Goal: Check status: Check status

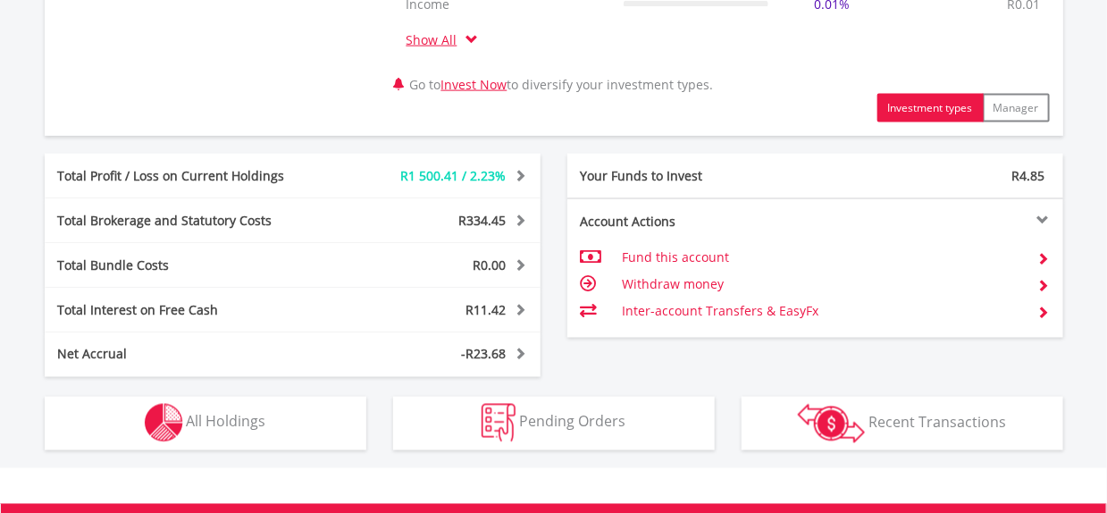
scroll to position [892, 0]
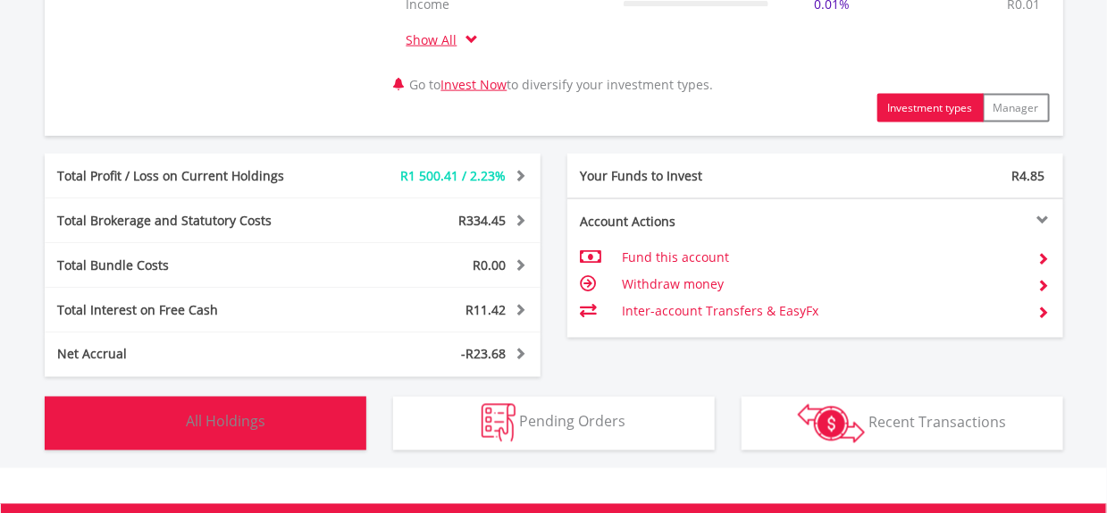
click at [280, 427] on button "Holdings All Holdings" at bounding box center [206, 424] width 322 height 54
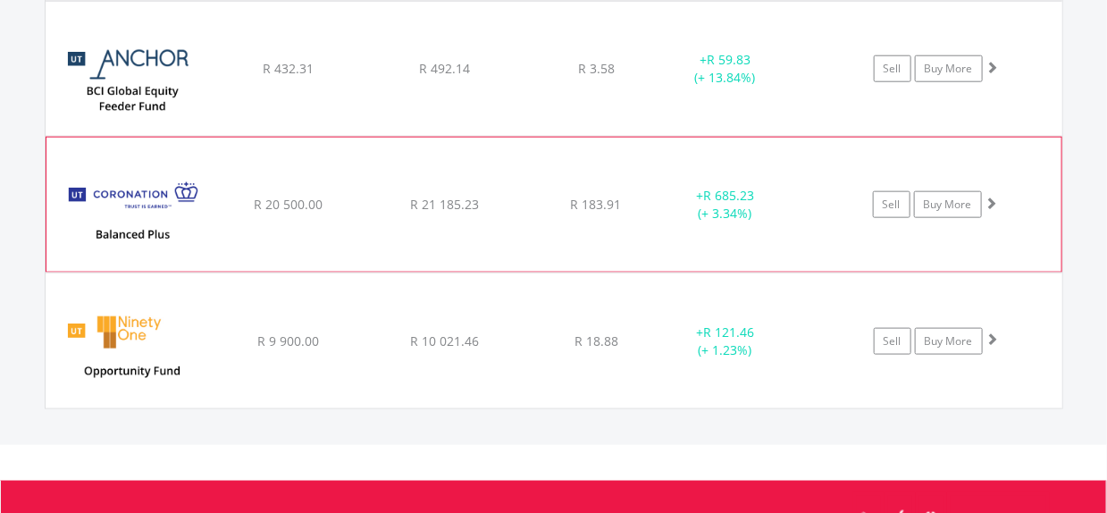
scroll to position [3181, 0]
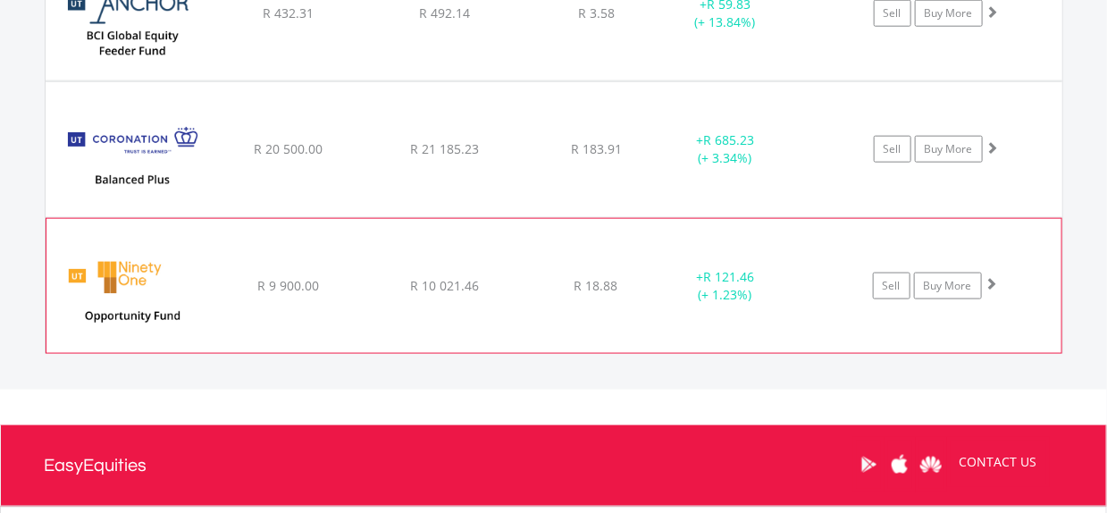
click at [993, 284] on span at bounding box center [991, 283] width 13 height 13
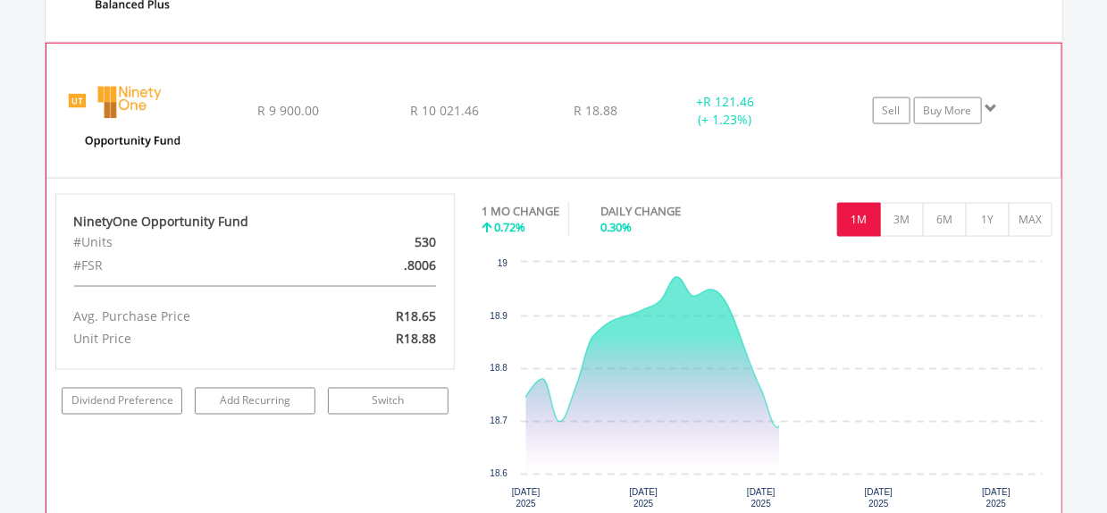
scroll to position [3360, 0]
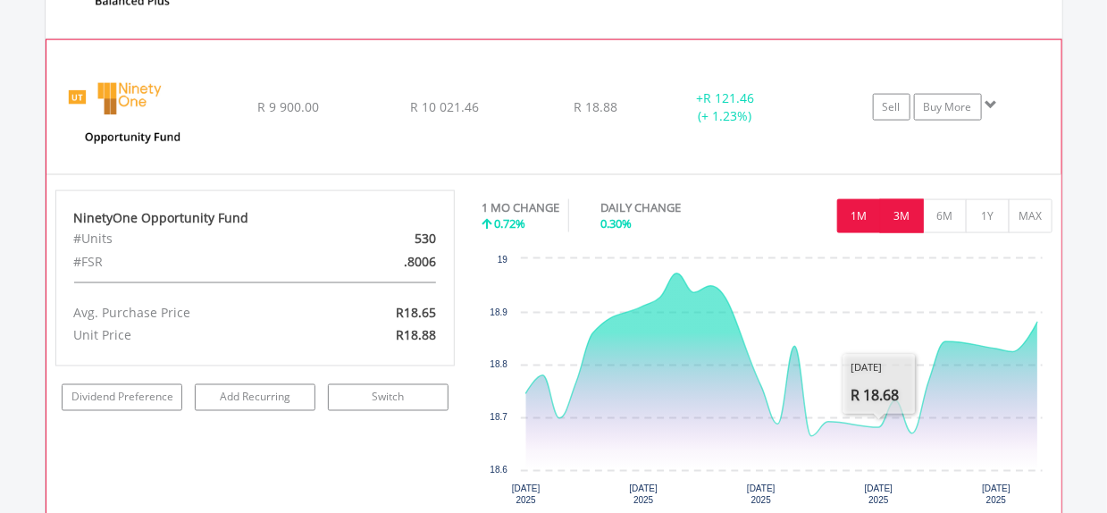
click at [897, 218] on button "3M" at bounding box center [902, 216] width 44 height 34
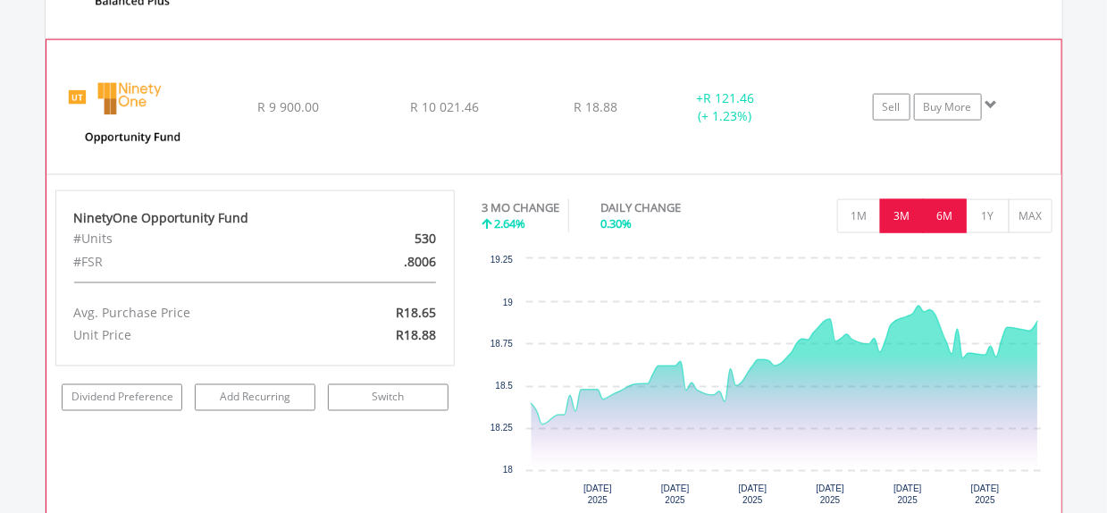
click at [931, 218] on button "6M" at bounding box center [945, 216] width 44 height 34
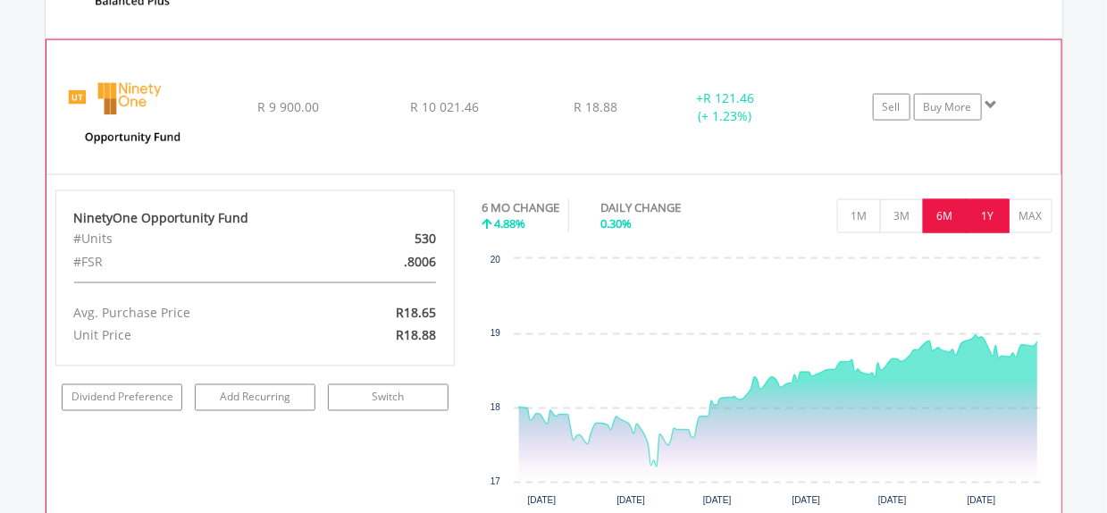
click at [969, 210] on button "1Y" at bounding box center [987, 216] width 44 height 34
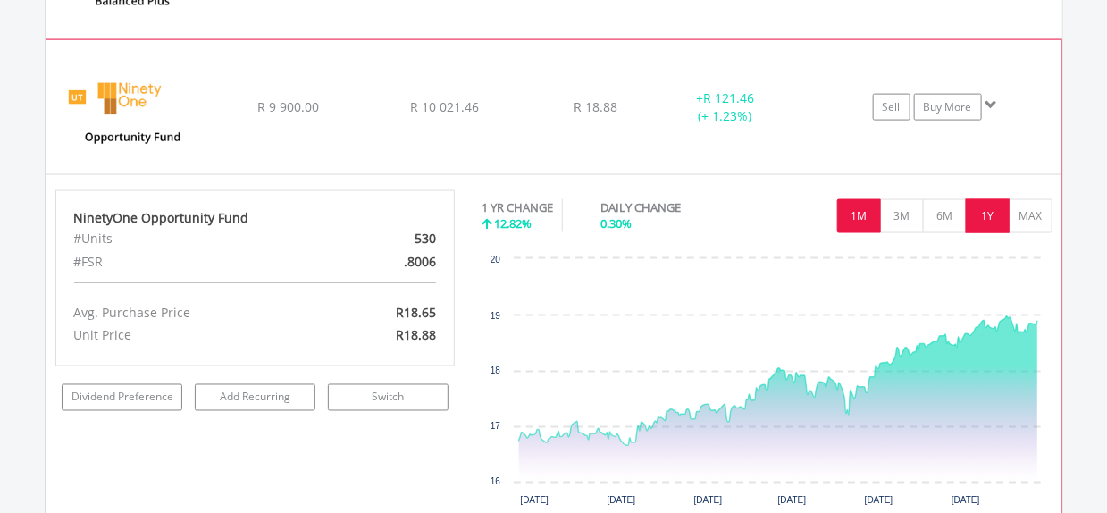
click at [850, 220] on button "1M" at bounding box center [859, 216] width 44 height 34
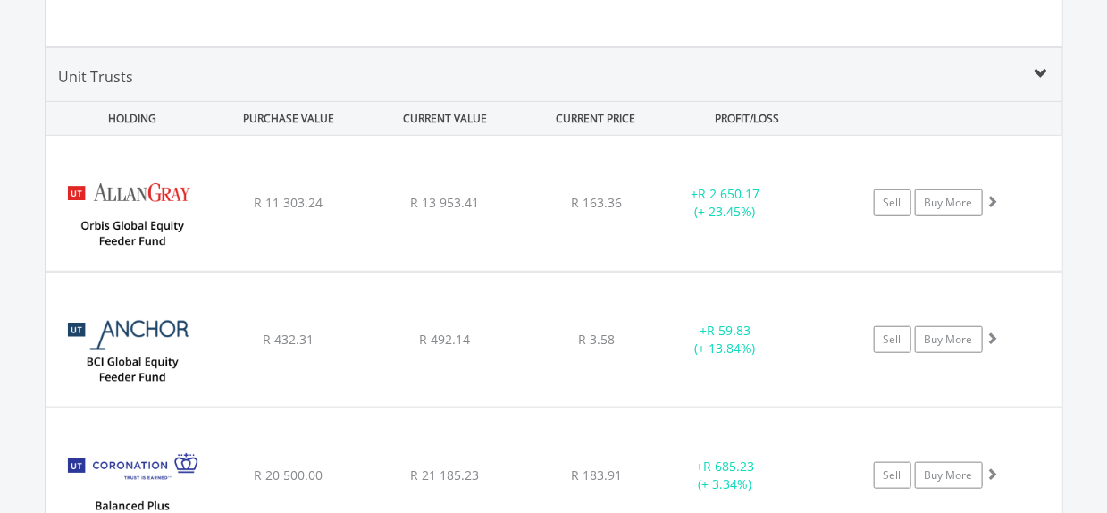
scroll to position [2824, 0]
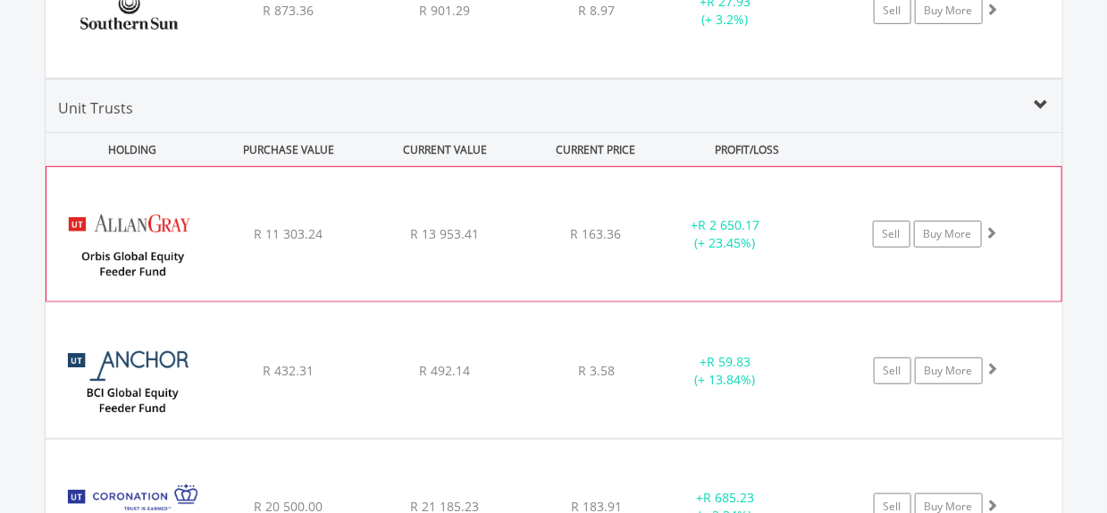
click at [990, 227] on span at bounding box center [991, 232] width 13 height 13
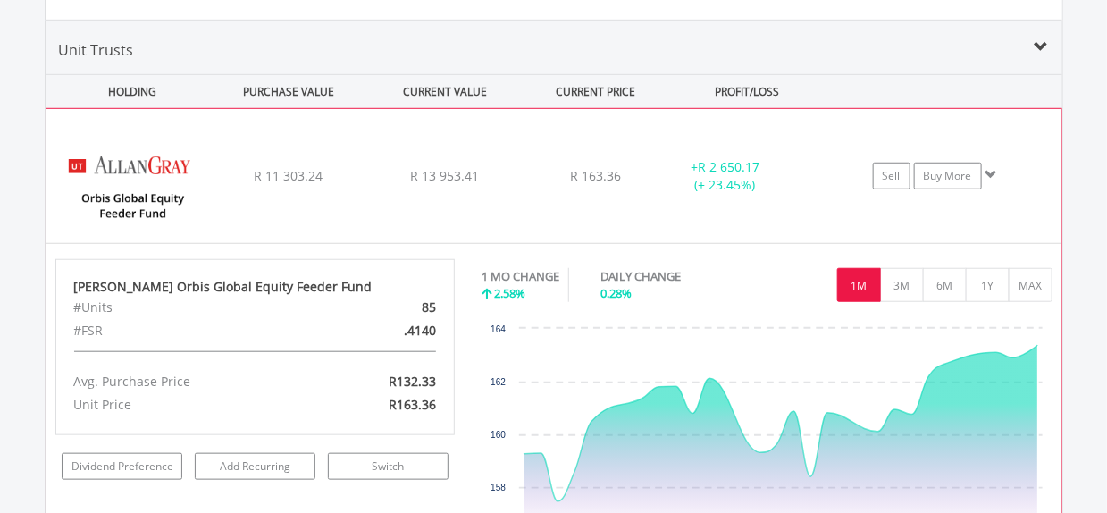
scroll to position [2913, 0]
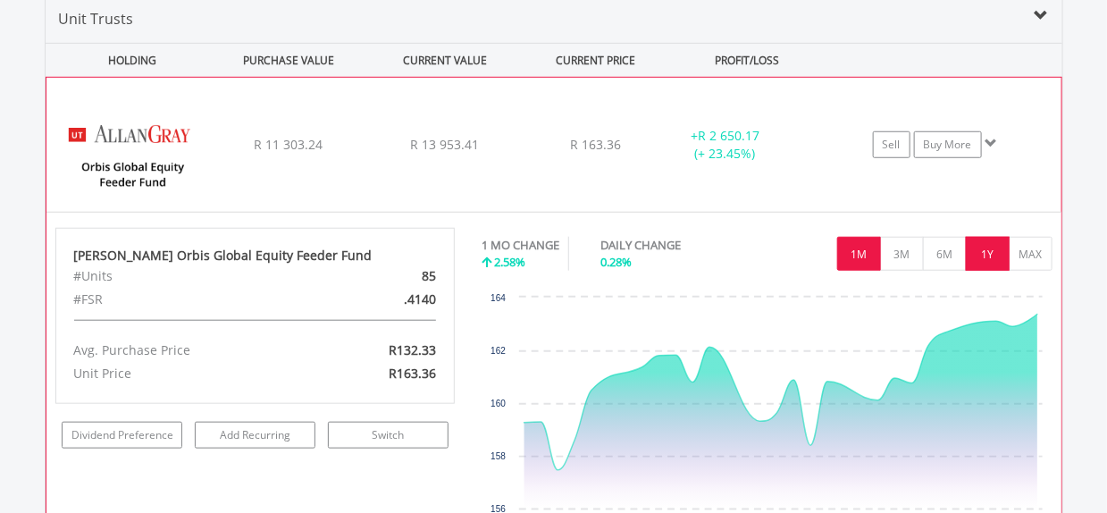
click at [982, 259] on button "1Y" at bounding box center [987, 254] width 44 height 34
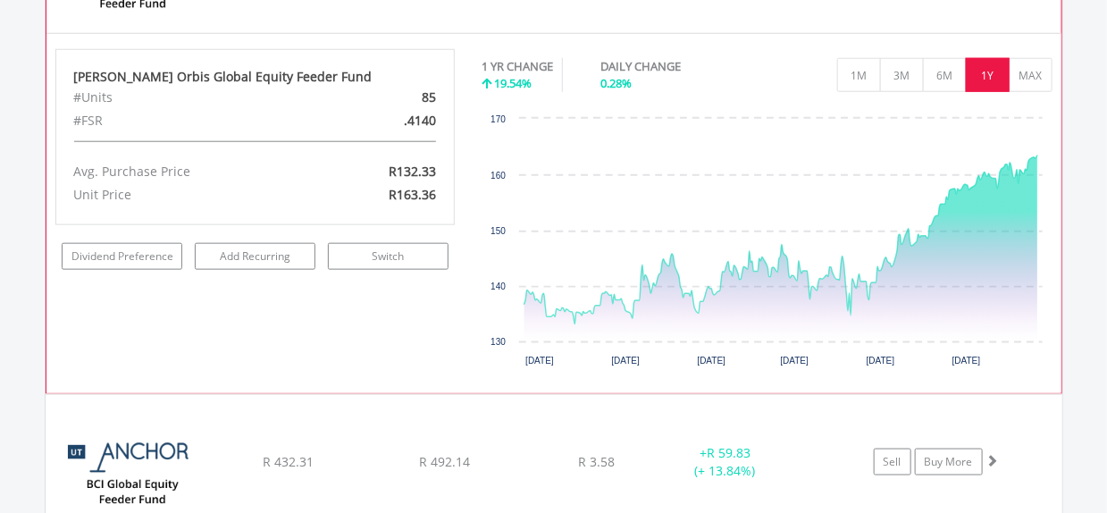
scroll to position [3003, 0]
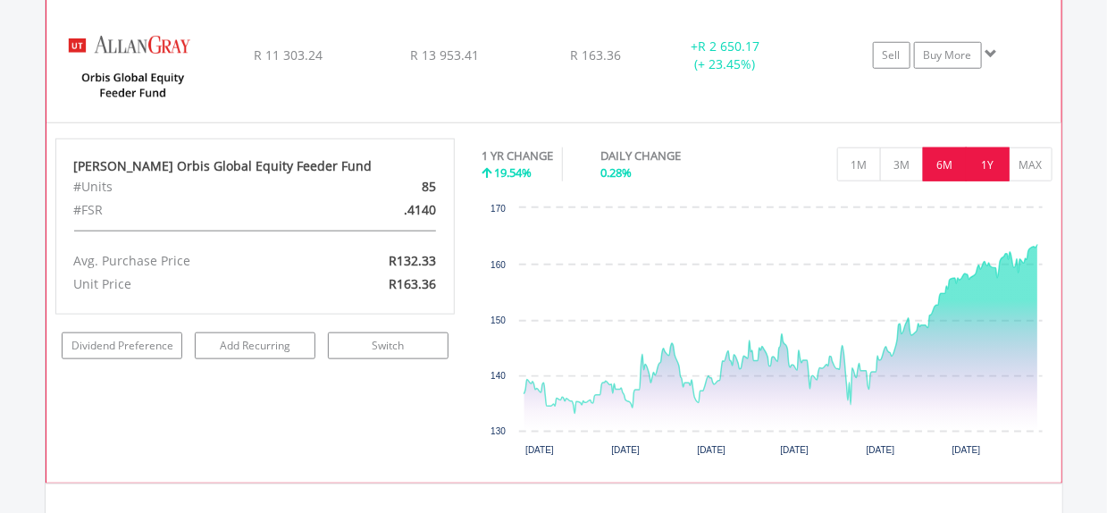
click at [938, 168] on button "6M" at bounding box center [945, 164] width 44 height 34
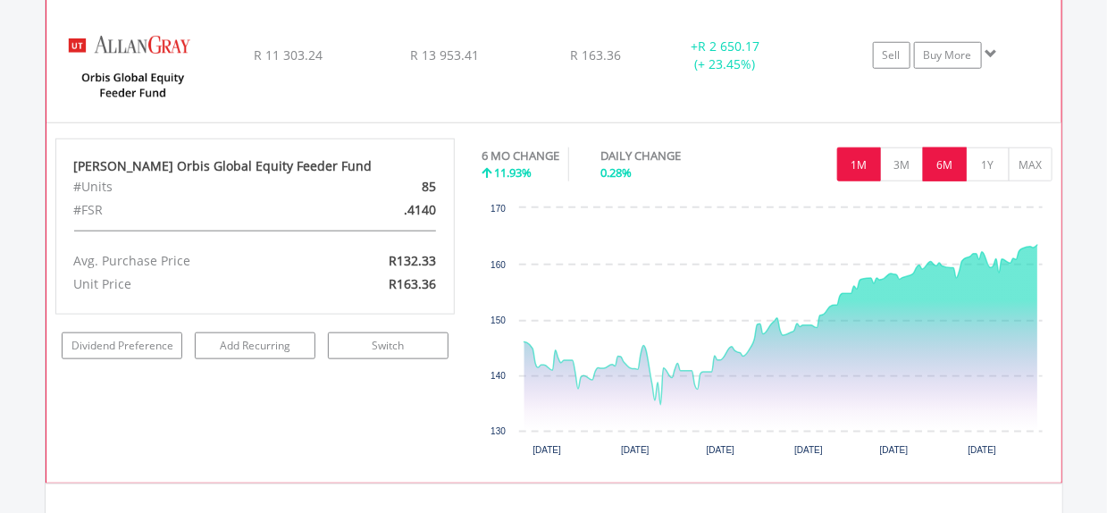
click at [866, 165] on button "1M" at bounding box center [859, 164] width 44 height 34
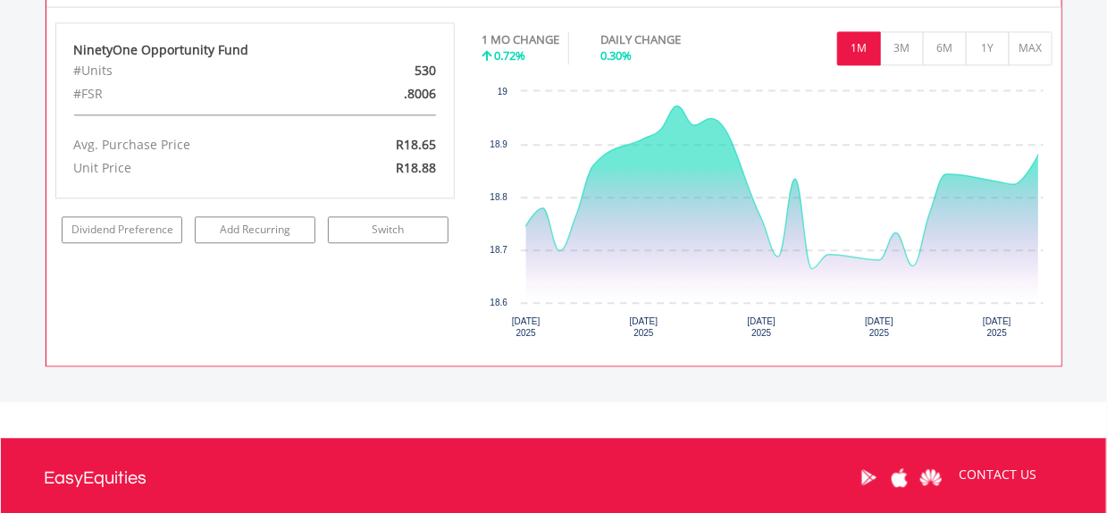
scroll to position [3619, 0]
